Goal: Communication & Community: Answer question/provide support

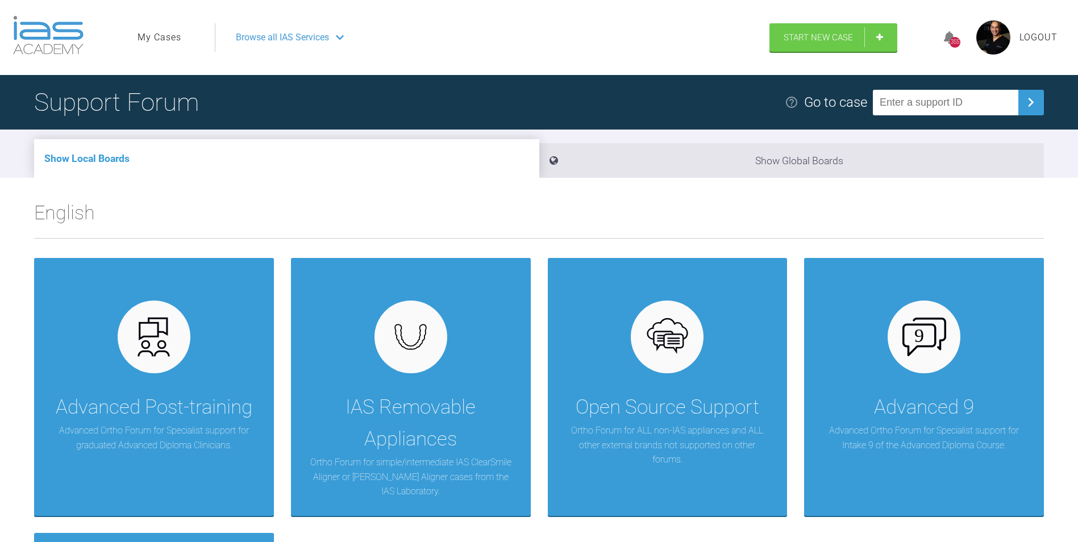
click at [153, 41] on link "My Cases" at bounding box center [160, 37] width 44 height 15
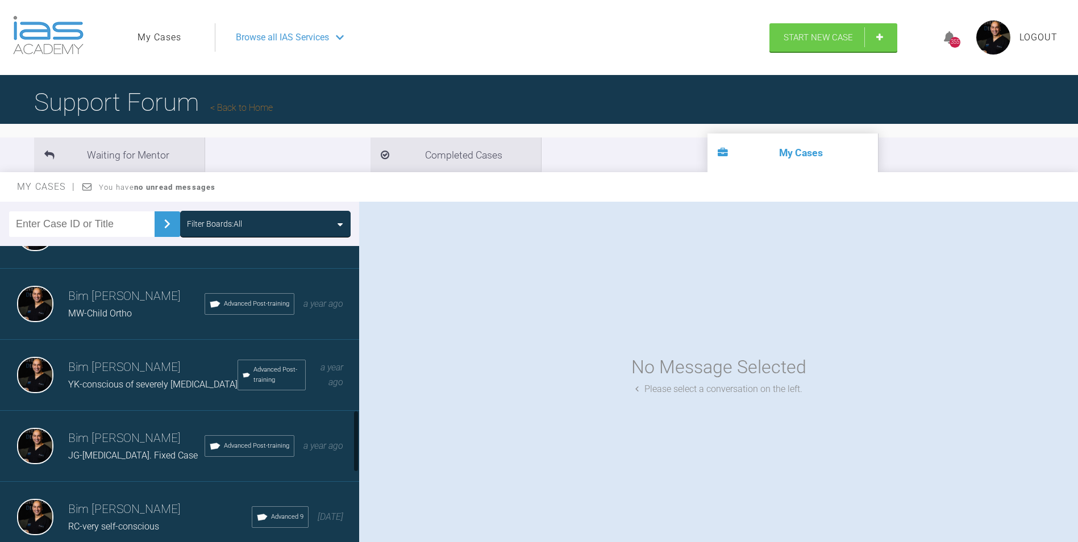
scroll to position [796, 0]
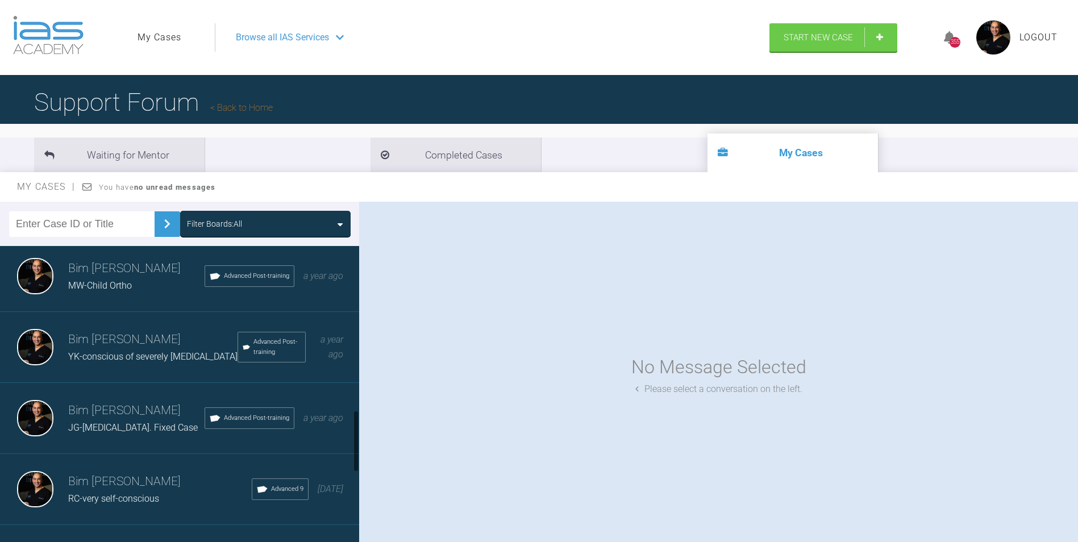
drag, startPoint x: 120, startPoint y: 446, endPoint x: 181, endPoint y: 445, distance: 60.8
click at [120, 433] on span "JG-Crowded teeth. Fixed Case" at bounding box center [133, 427] width 130 height 11
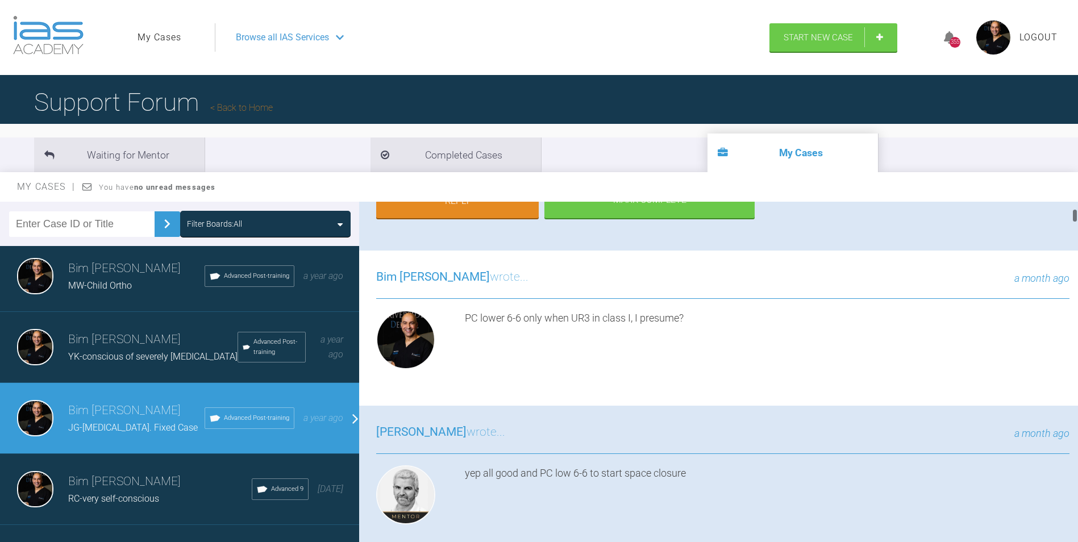
scroll to position [114, 0]
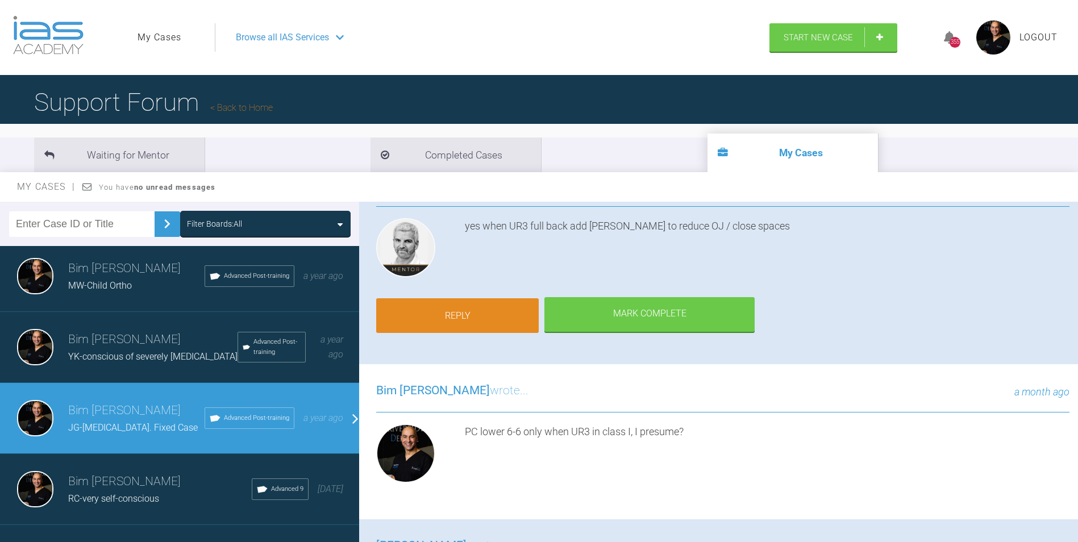
click at [483, 318] on link "Reply" at bounding box center [457, 315] width 163 height 35
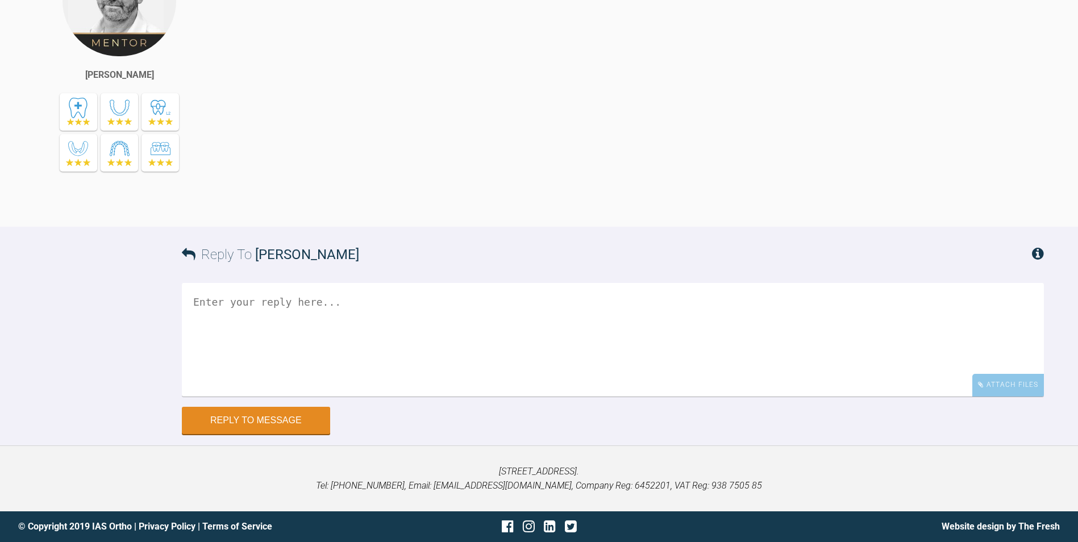
scroll to position [14168, 0]
click at [985, 385] on div "Attach Files" at bounding box center [1009, 385] width 72 height 22
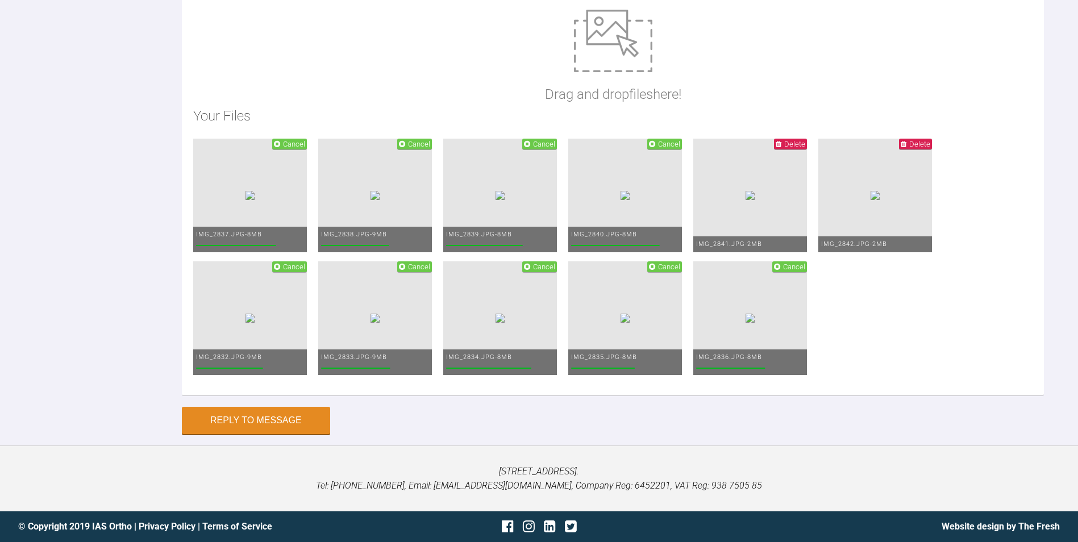
paste textarea "OE: 1) Pchain L6-6 under the wire (11 links) and UR3-4 under the wire. 2) Same …"
drag, startPoint x: 213, startPoint y: 239, endPoint x: 162, endPoint y: 236, distance: 50.7
click at [162, 236] on div "Reply To Ross Hobson OE: 1) Pchain L6-6 under the wire (11 links) and UR3-4 und…" at bounding box center [539, 127] width 1078 height 616
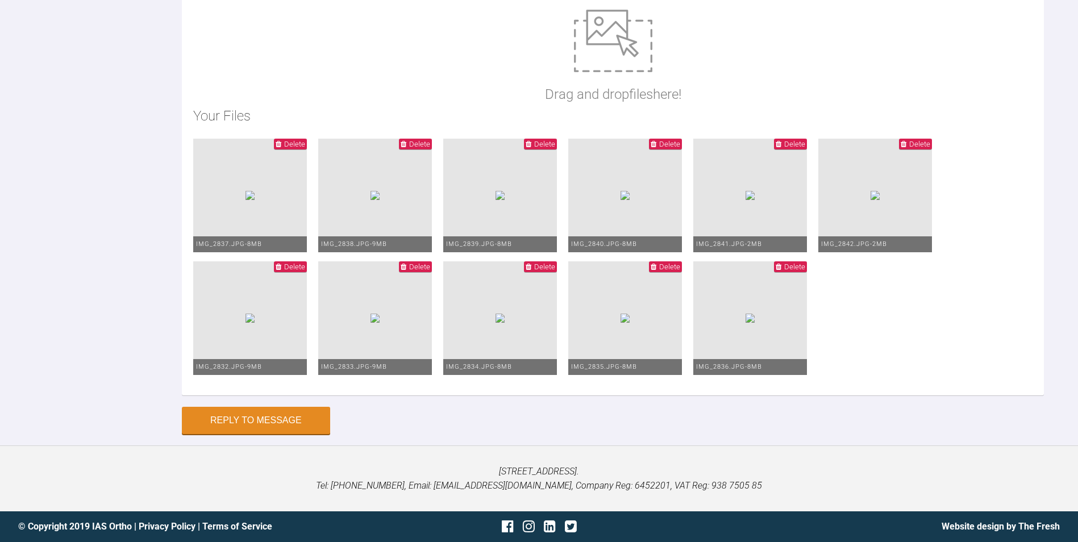
scroll to position [14111, 0]
type textarea "1) Pchain L6-6 under the wire (11 links) and UR3-4 under the wire. 2) Same uppe…"
click at [289, 435] on button "Reply to Message" at bounding box center [256, 421] width 148 height 27
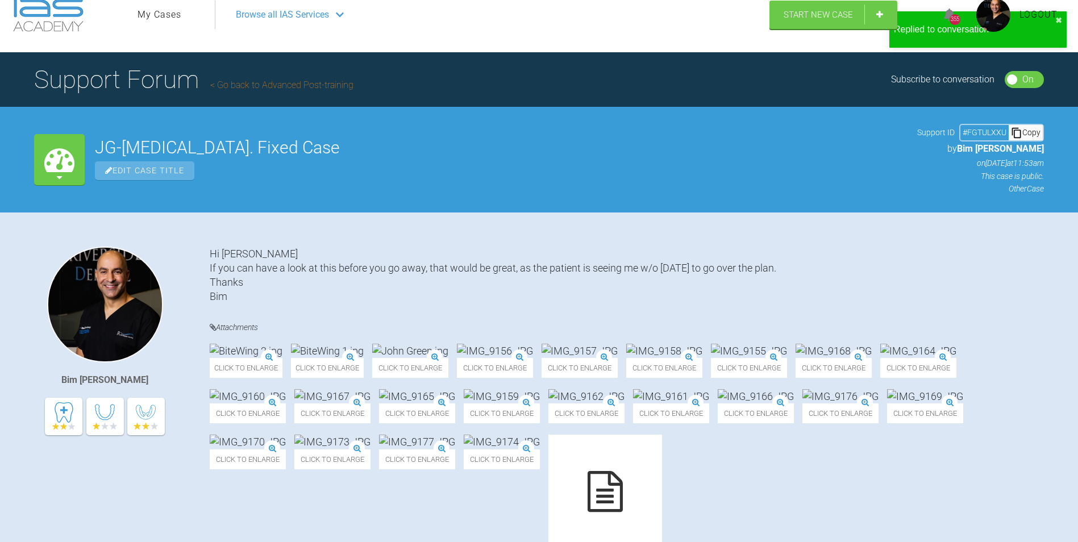
scroll to position [0, 0]
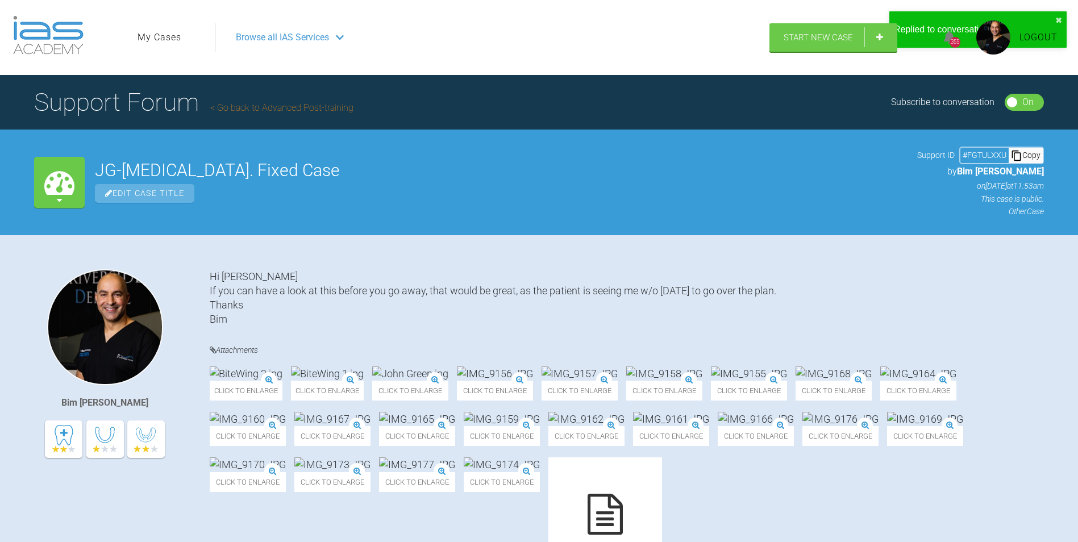
click at [1060, 21] on div "355 Logout" at bounding box center [996, 37] width 144 height 55
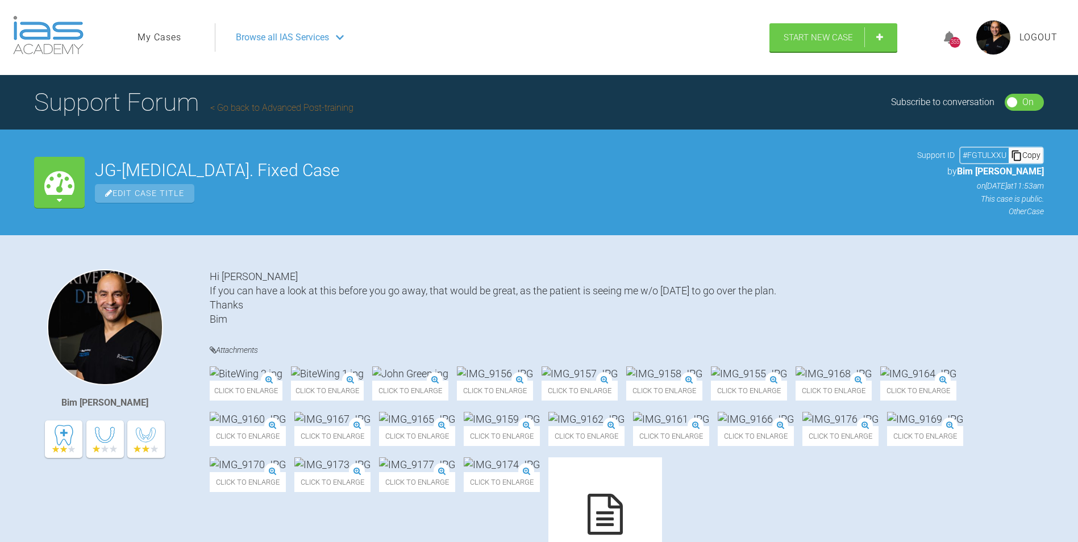
click at [153, 35] on link "My Cases" at bounding box center [160, 37] width 44 height 15
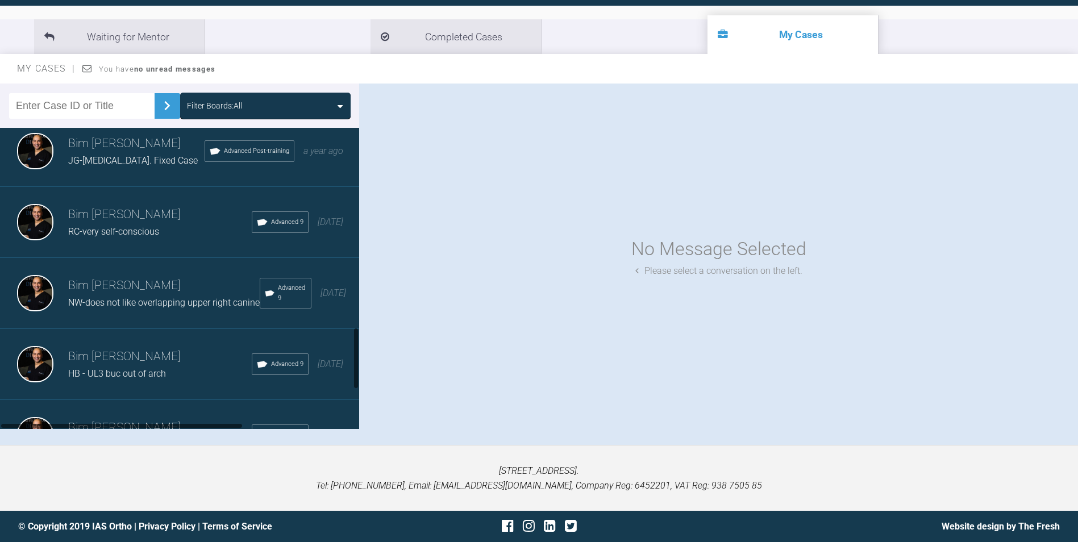
scroll to position [966, 0]
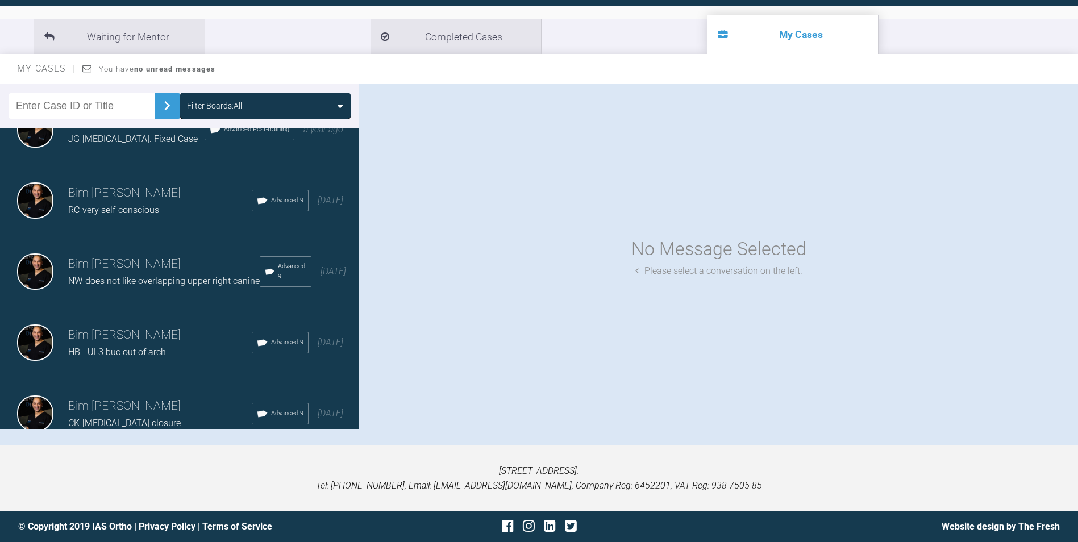
click at [114, 360] on div "HB - UL3 buc out of arch" at bounding box center [160, 352] width 184 height 15
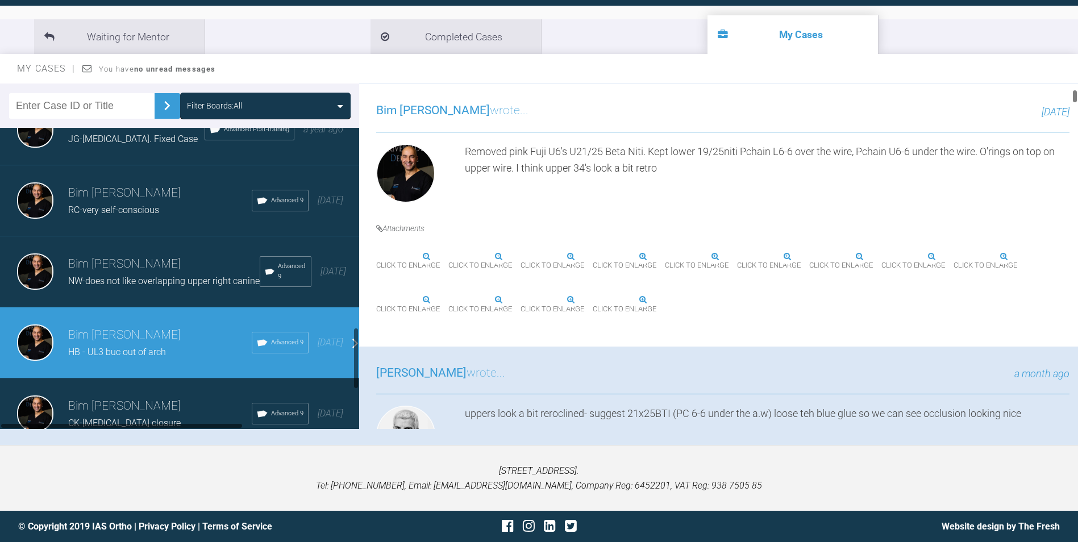
scroll to position [341, 0]
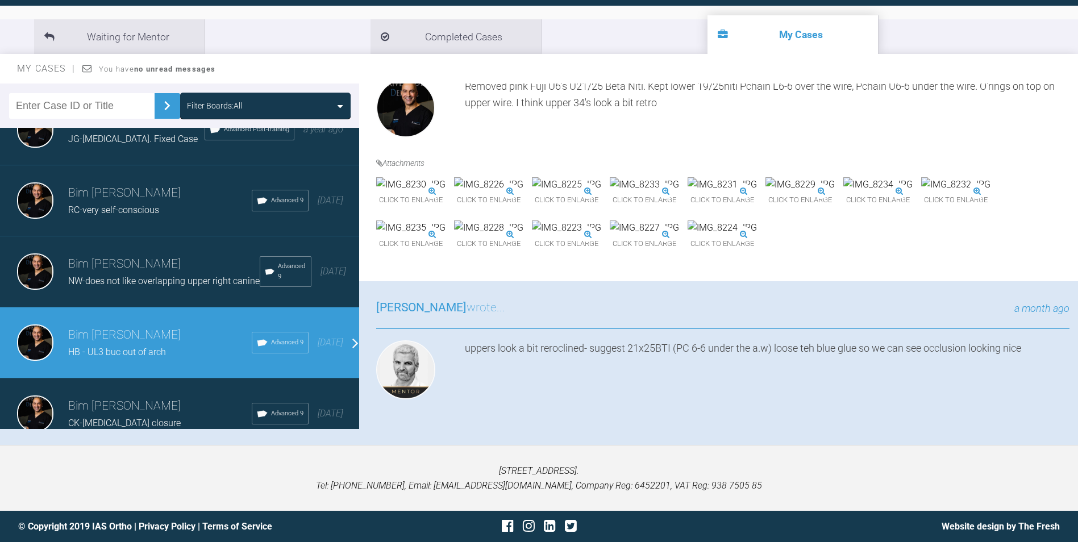
click at [766, 192] on img at bounding box center [800, 184] width 69 height 15
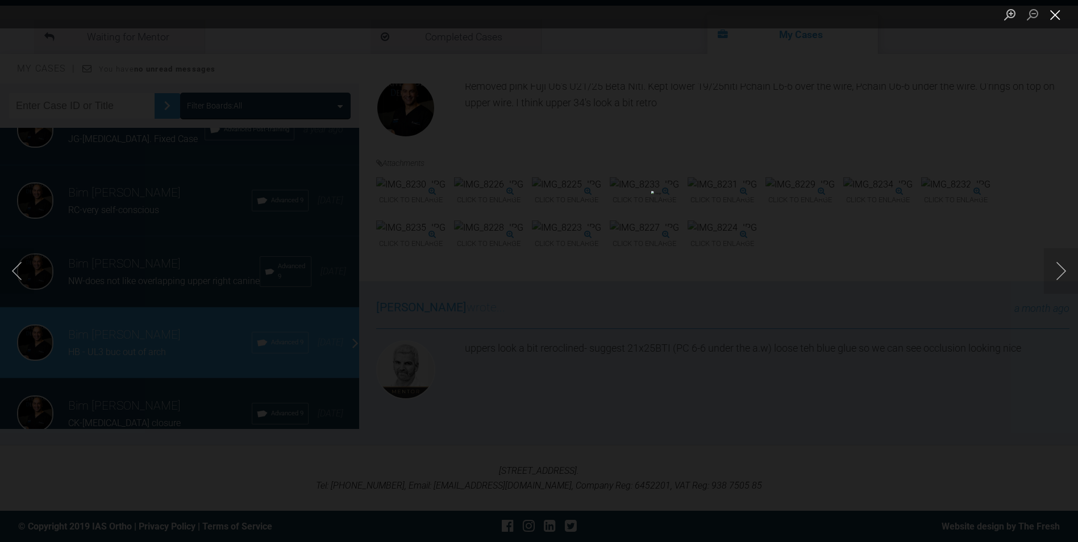
click at [1056, 17] on button "Close lightbox" at bounding box center [1055, 15] width 23 height 20
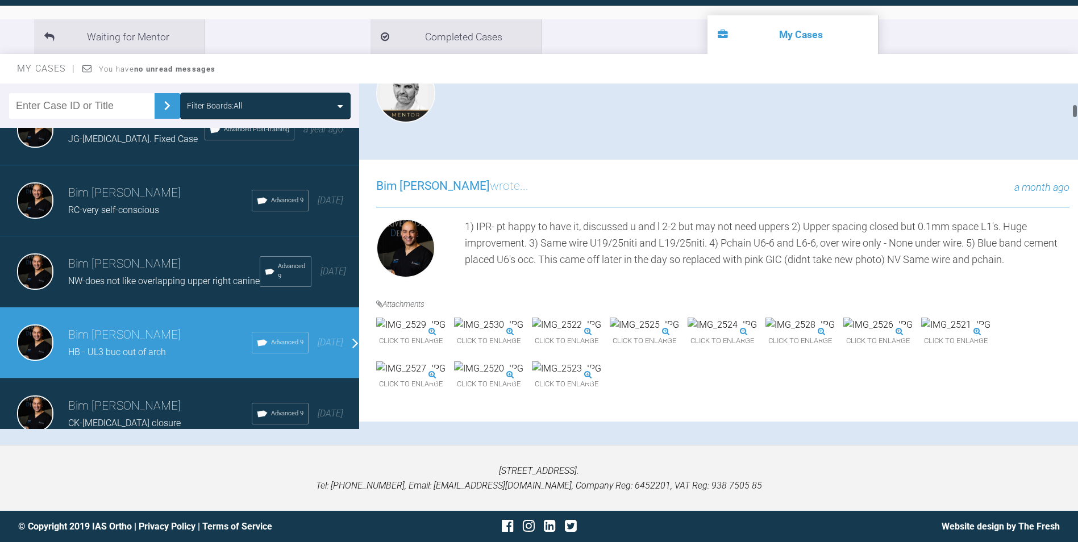
scroll to position [0, 0]
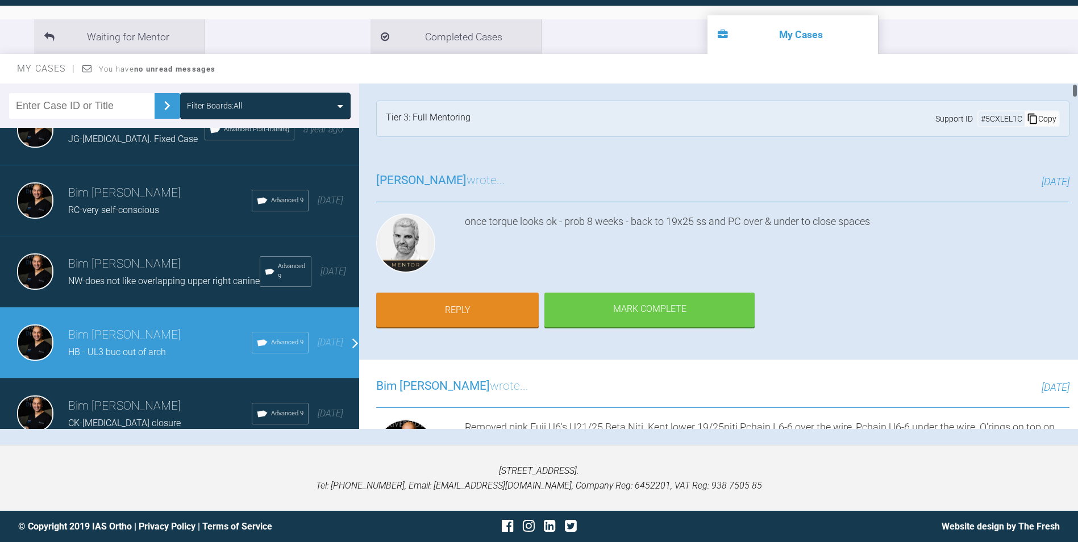
drag, startPoint x: 1074, startPoint y: 99, endPoint x: 1054, endPoint y: 65, distance: 39.7
click at [1054, 65] on div "My Cases You have no unread messages Filter Boards: All Bim Sawhney PR-Child fi…" at bounding box center [539, 249] width 1078 height 391
click at [470, 309] on link "Reply" at bounding box center [457, 311] width 163 height 35
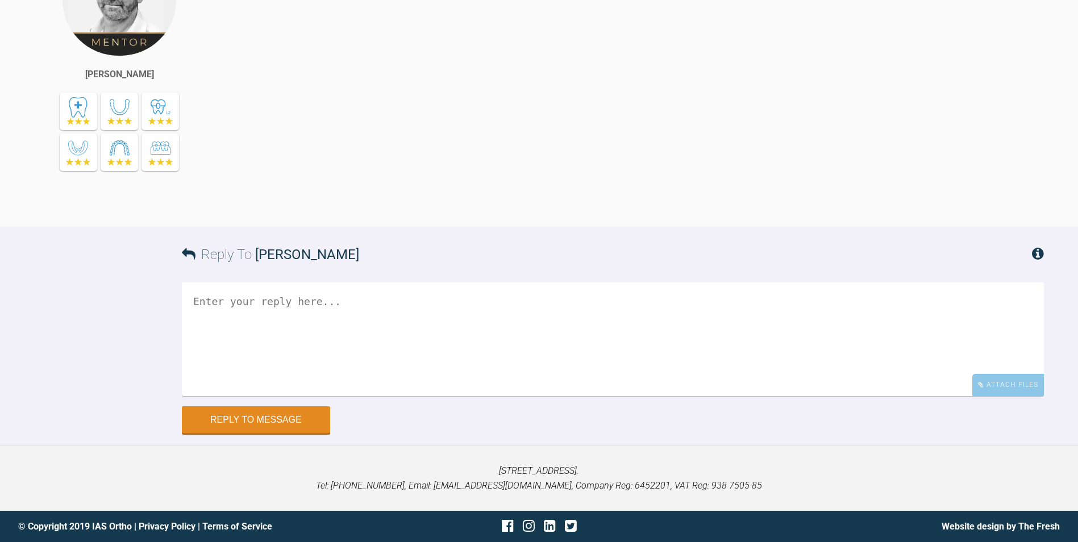
scroll to position [25097, 0]
click at [996, 384] on div "Attach Files" at bounding box center [1009, 385] width 72 height 22
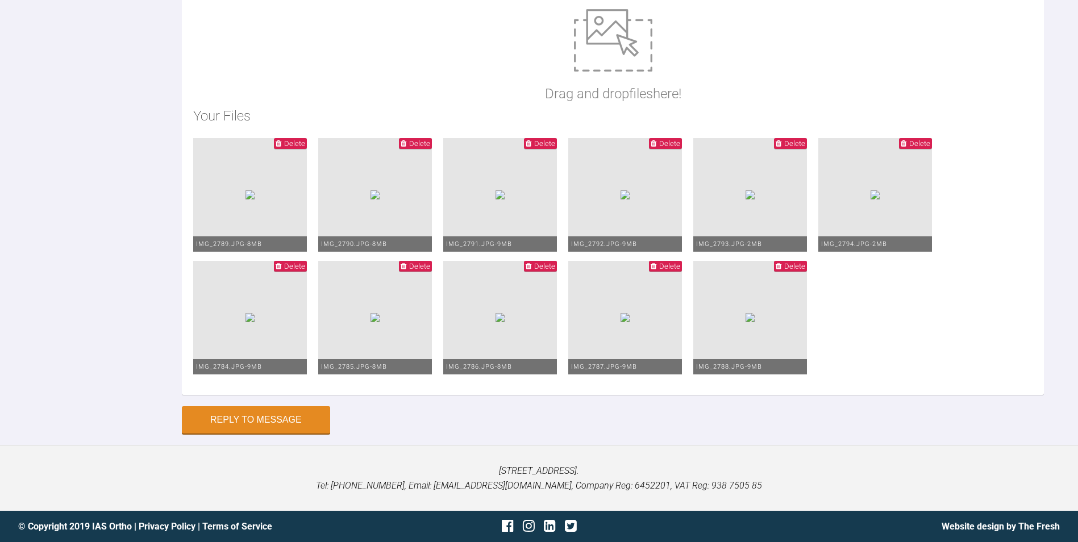
type textarea "sorry uploaded the wrong photos. new photos added of the appt on the 3/9"
click at [243, 417] on button "Reply to Message" at bounding box center [256, 421] width 148 height 27
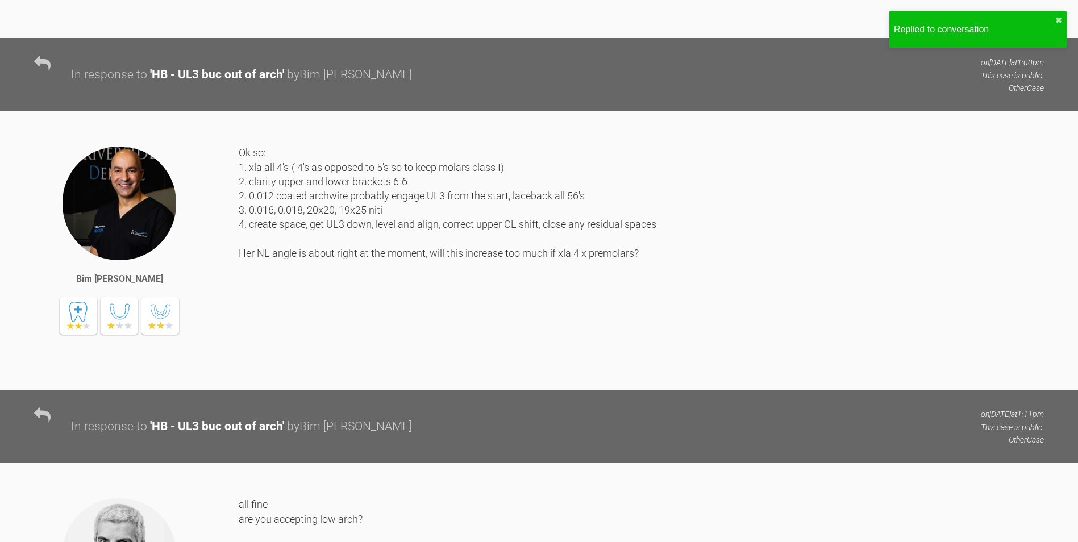
scroll to position [0, 0]
